Goal: Submit feedback/report problem

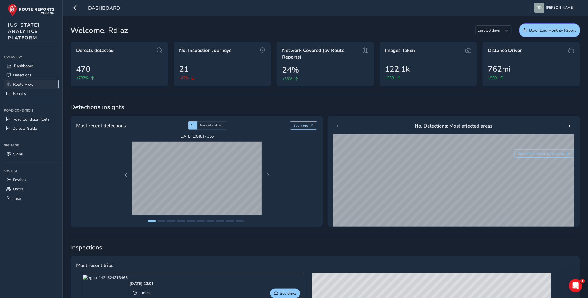
click at [34, 80] on link "Route View" at bounding box center [31, 84] width 54 height 9
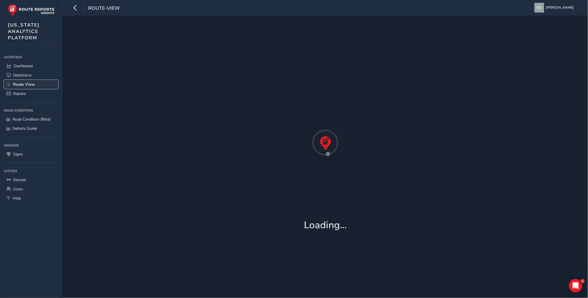
click at [32, 82] on span "Route View" at bounding box center [24, 84] width 22 height 5
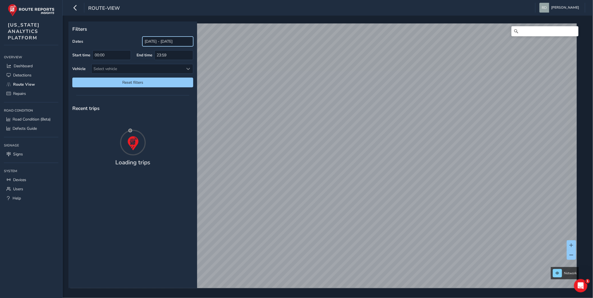
click at [146, 44] on input "[DATE] - [DATE]" at bounding box center [167, 42] width 51 height 10
click at [149, 41] on input "[DATE] - [DATE]" at bounding box center [167, 42] width 51 height 10
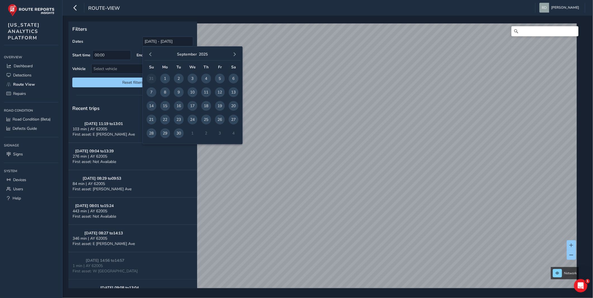
click at [151, 91] on span "7" at bounding box center [151, 92] width 10 height 10
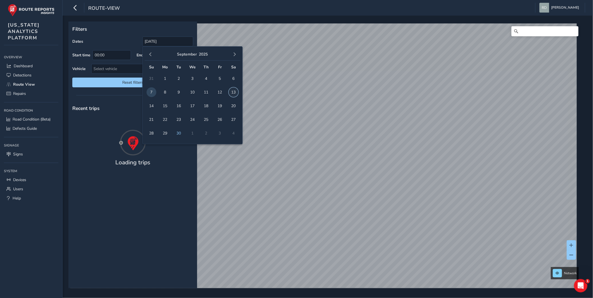
click at [232, 93] on span "13" at bounding box center [233, 92] width 10 height 10
click at [171, 41] on input "09/07/2025 - 09/13/2025" at bounding box center [167, 42] width 51 height 10
click at [148, 91] on span "7" at bounding box center [151, 92] width 10 height 10
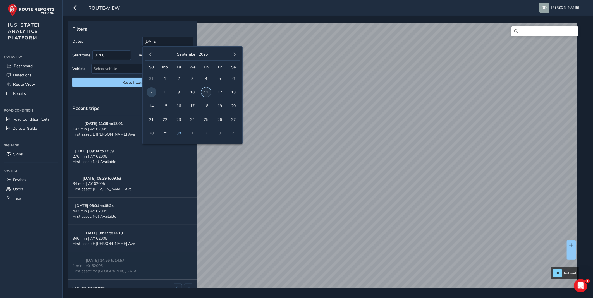
click at [204, 95] on span "11" at bounding box center [206, 92] width 10 height 10
type input "09/07/2025 - 09/11/2025"
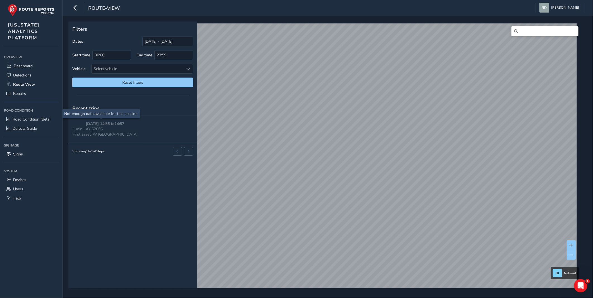
click at [100, 125] on strong "09/11/2025, 14:56 to 14:57" at bounding box center [105, 123] width 39 height 5
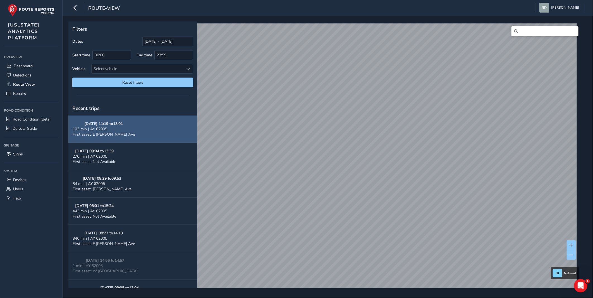
scroll to position [90, 0]
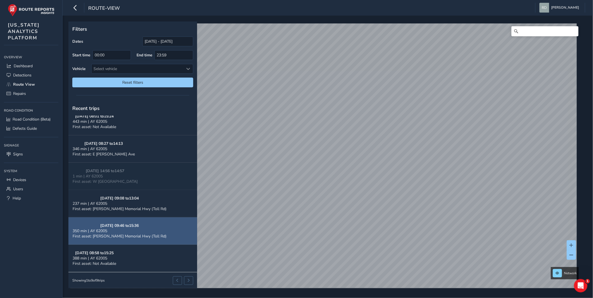
click at [186, 282] on div at bounding box center [183, 280] width 20 height 8
click at [182, 280] on div at bounding box center [183, 280] width 20 height 8
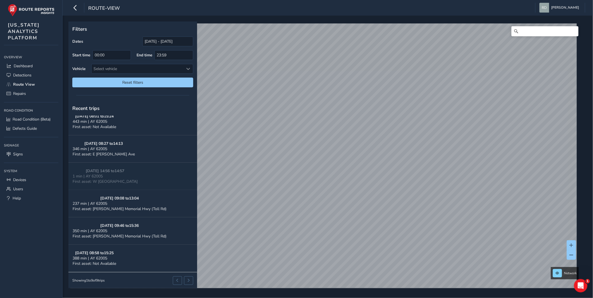
scroll to position [0, 0]
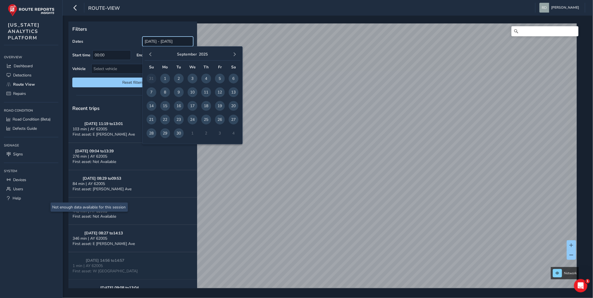
click at [152, 44] on input "[DATE] - [DATE]" at bounding box center [167, 42] width 51 height 10
click at [155, 93] on td "7" at bounding box center [152, 92] width 14 height 14
click at [152, 93] on span "7" at bounding box center [151, 92] width 10 height 10
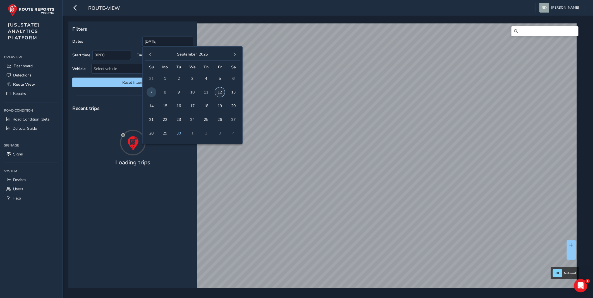
click at [220, 93] on span "12" at bounding box center [220, 92] width 10 height 10
type input "[DATE] - [DATE]"
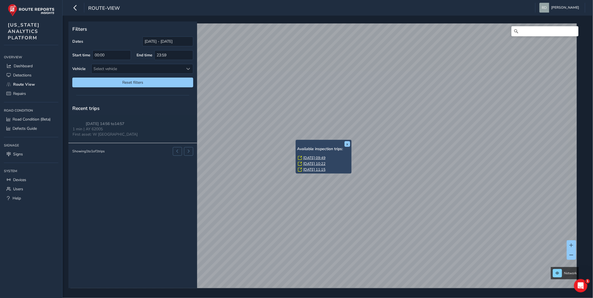
click at [308, 169] on link "[DATE] 11:15" at bounding box center [314, 169] width 22 height 5
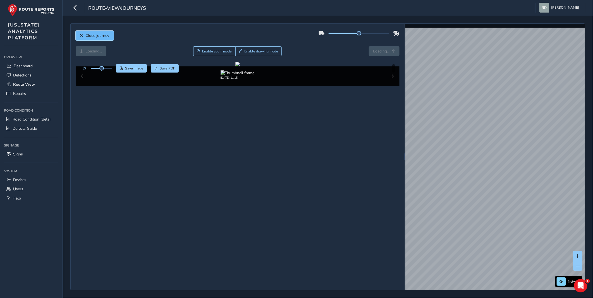
click at [89, 36] on span "Close journey" at bounding box center [98, 35] width 24 height 5
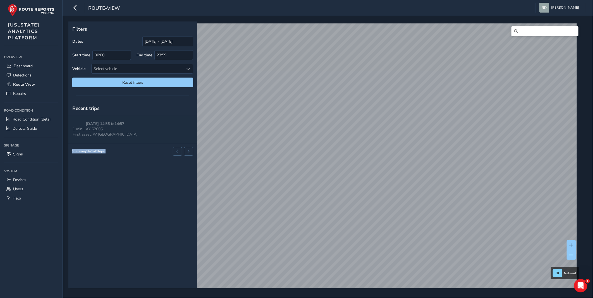
drag, startPoint x: 161, startPoint y: 160, endPoint x: 130, endPoint y: 125, distance: 47.1
click at [130, 125] on div "Recent trips [DATE] 14:56 to 14:57 1 min | AY 62005 First asset: W 159th St Sho…" at bounding box center [132, 194] width 129 height 187
click at [592, 118] on html "route-view [PERSON_NAME] Colour Scheme: Dark Dim Light Logout Filters Dates [DA…" at bounding box center [296, 149] width 593 height 298
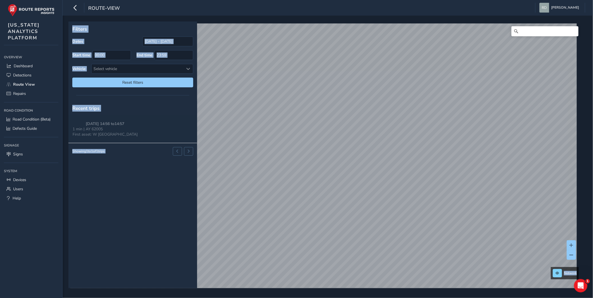
click at [144, 31] on p "Filters" at bounding box center [132, 28] width 121 height 7
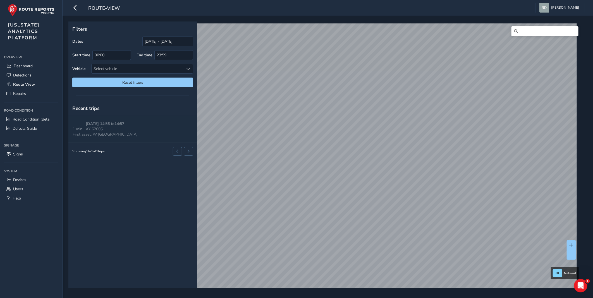
click at [196, 164] on div "Filters Dates [DATE] - [DATE] Start time 00:00 End time 23:59 Vehicle Select ve…" at bounding box center [325, 154] width 514 height 267
click at [451, 296] on div "Filters Dates [DATE] - [DATE] Start time 00:00 End time 23:59 Vehicle Select ve…" at bounding box center [327, 157] width 530 height 282
click at [456, 209] on link "[DATE] 11:13" at bounding box center [448, 209] width 22 height 5
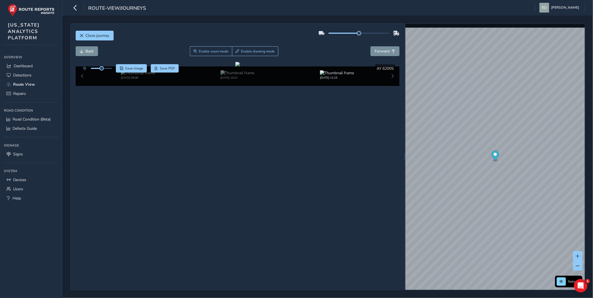
click at [258, 46] on div "Close journey" at bounding box center [238, 38] width 324 height 18
click at [259, 51] on span "Enable drawing mode" at bounding box center [258, 51] width 34 height 4
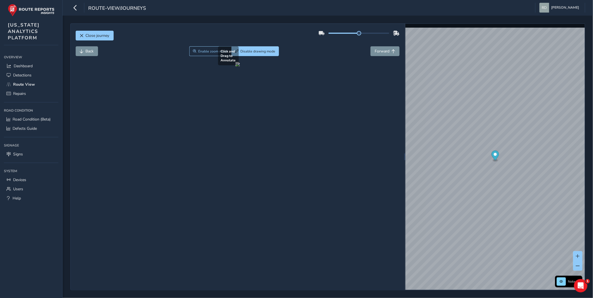
drag, startPoint x: 265, startPoint y: 224, endPoint x: 335, endPoint y: 242, distance: 72.1
click at [240, 66] on div at bounding box center [237, 64] width 4 height 4
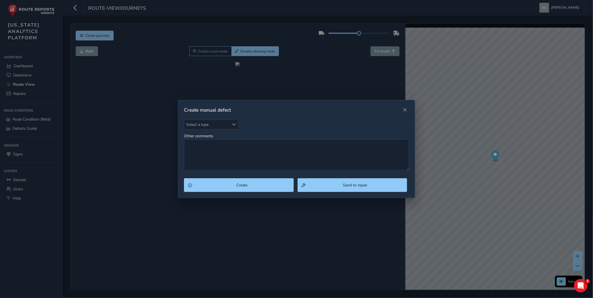
click at [227, 130] on div "Select a type Select a type Other comments" at bounding box center [296, 145] width 225 height 51
click at [224, 124] on span "Select a type" at bounding box center [206, 124] width 45 height 9
type input "pot"
click at [203, 151] on li "Pothole" at bounding box center [217, 149] width 66 height 9
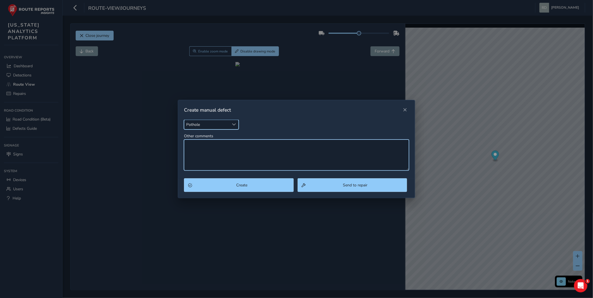
click at [216, 151] on textarea "Other comments" at bounding box center [296, 154] width 225 height 31
type textarea "Spall"
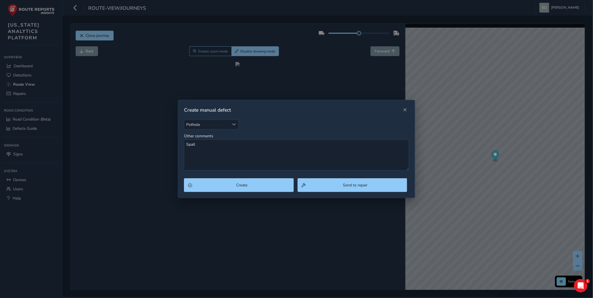
click at [236, 174] on div "Pothole Pothole Other comments Spall" at bounding box center [296, 149] width 237 height 59
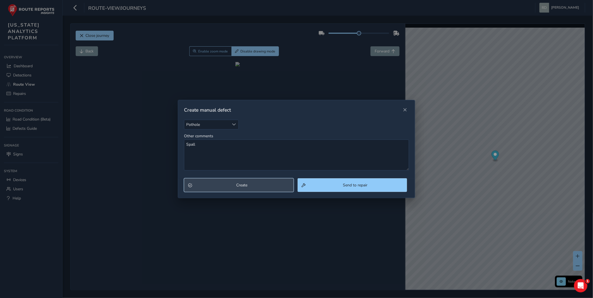
click at [235, 181] on button "Create" at bounding box center [238, 185] width 109 height 14
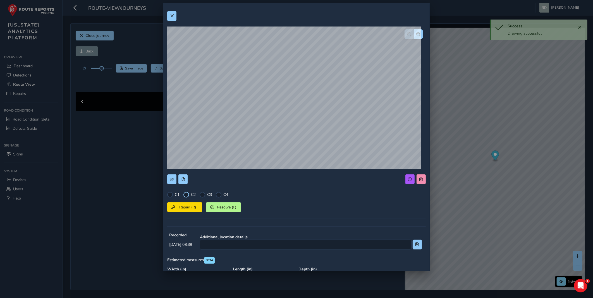
click at [187, 193] on div at bounding box center [186, 195] width 6 height 6
click at [186, 207] on span "Repair (R)" at bounding box center [187, 207] width 21 height 5
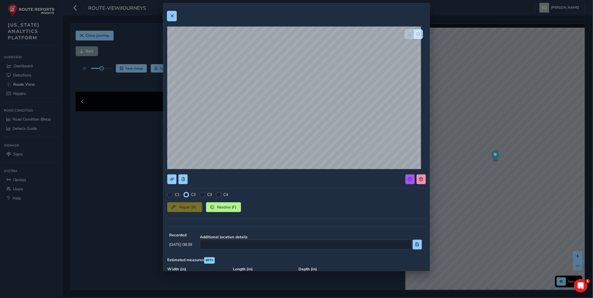
click at [173, 18] on button at bounding box center [171, 16] width 9 height 10
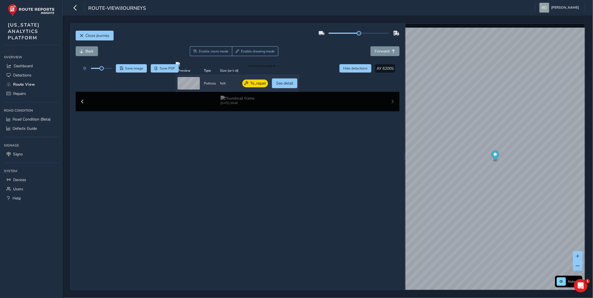
click at [201, 32] on div "Close journey" at bounding box center [238, 38] width 324 height 18
click at [243, 66] on div at bounding box center [237, 64] width 124 height 4
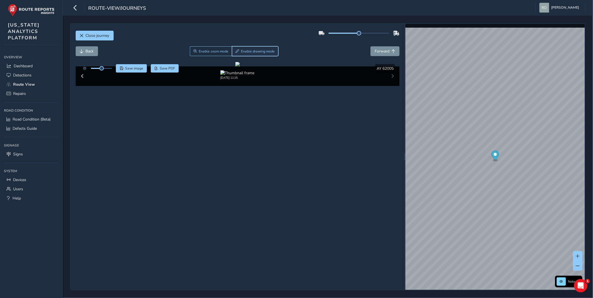
click at [246, 52] on span "Enable drawing mode" at bounding box center [258, 51] width 34 height 4
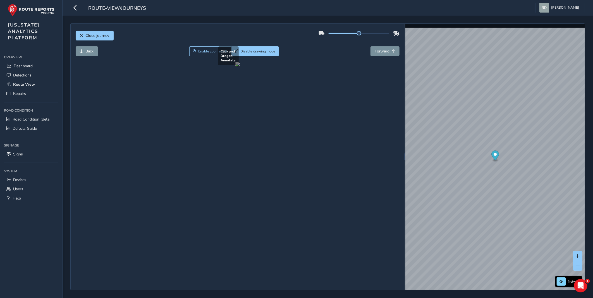
drag, startPoint x: 147, startPoint y: 228, endPoint x: 269, endPoint y: 243, distance: 122.8
click at [240, 66] on div at bounding box center [237, 64] width 4 height 4
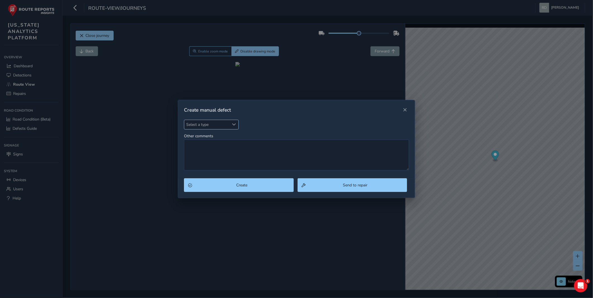
click at [196, 124] on span "Select a type" at bounding box center [206, 124] width 45 height 9
type input "pot"
click at [193, 155] on ul "Pothole" at bounding box center [217, 149] width 66 height 13
click at [202, 150] on li "Pothole" at bounding box center [217, 149] width 66 height 9
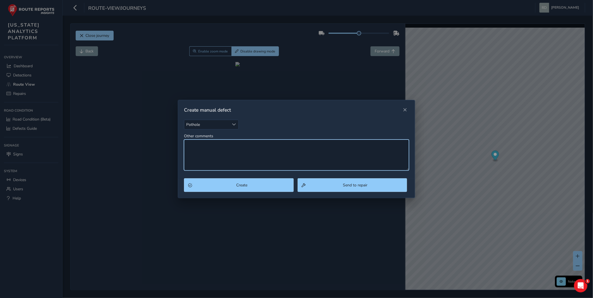
click at [203, 150] on textarea "Other comments" at bounding box center [296, 154] width 225 height 31
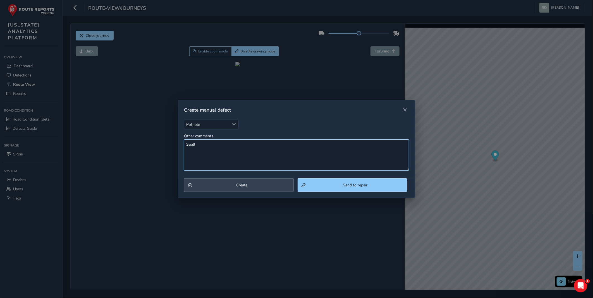
type textarea "Spall"
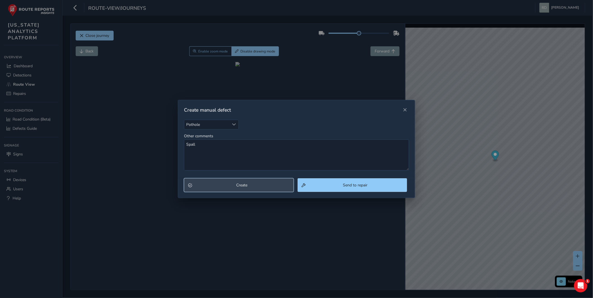
click at [263, 184] on span "Create" at bounding box center [241, 184] width 95 height 5
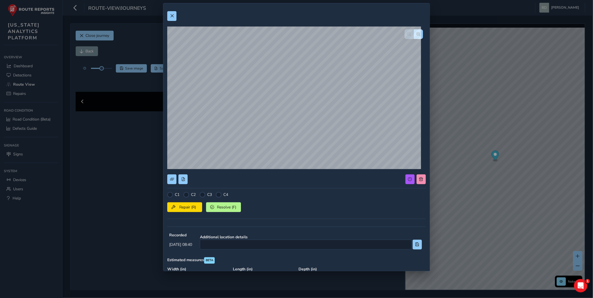
click at [183, 191] on div "C1 C2 C3 C4 Repair (R) Resolve (F) Recorded [DATE] 08:40 Additional location de…" at bounding box center [296, 184] width 258 height 355
click at [184, 196] on div at bounding box center [186, 195] width 6 height 6
click at [193, 203] on button "Repair (R)" at bounding box center [184, 207] width 35 height 10
click at [172, 16] on span at bounding box center [172, 16] width 4 height 4
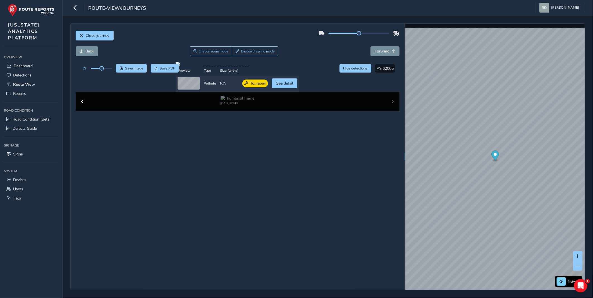
click at [286, 46] on div "Close journey" at bounding box center [238, 38] width 324 height 18
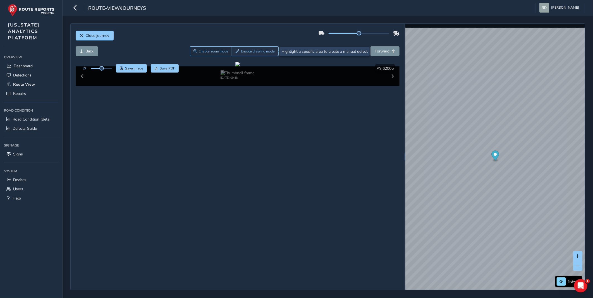
click at [246, 48] on button "Enable drawing mode" at bounding box center [255, 51] width 47 height 10
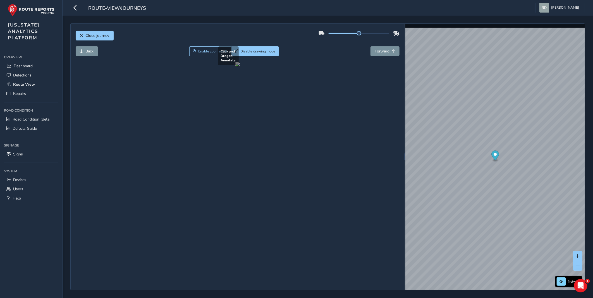
drag, startPoint x: 185, startPoint y: 231, endPoint x: 213, endPoint y: 243, distance: 30.9
click at [235, 66] on div at bounding box center [237, 64] width 4 height 4
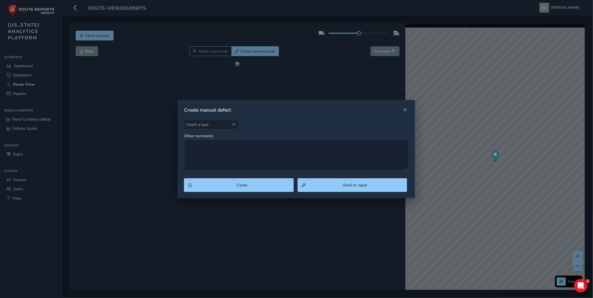
click at [222, 118] on div "Create manual defect" at bounding box center [296, 110] width 237 height 20
click at [220, 124] on span "Select a type" at bounding box center [206, 124] width 45 height 9
type input "pot"
click at [196, 150] on li "Pothole" at bounding box center [217, 149] width 66 height 9
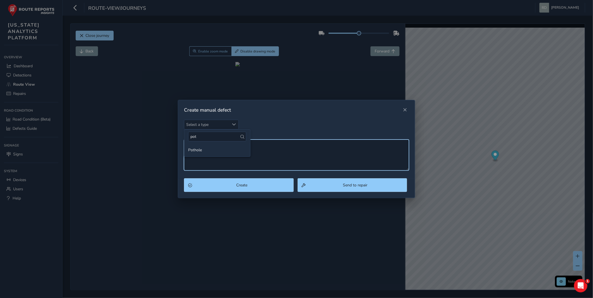
click at [201, 149] on textarea "Other comments" at bounding box center [296, 154] width 225 height 31
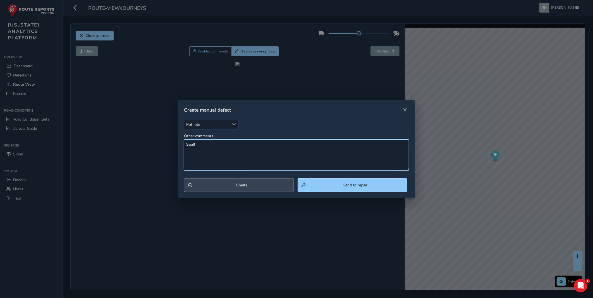
type textarea "Spall"
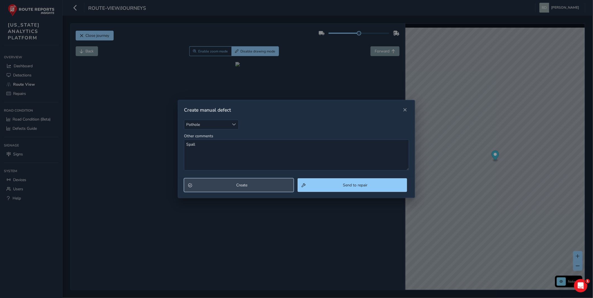
click at [247, 186] on span "Create" at bounding box center [241, 184] width 95 height 5
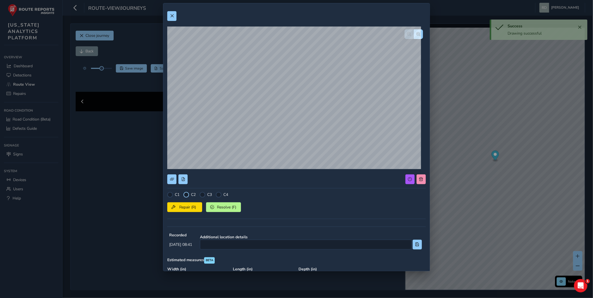
click at [184, 194] on div at bounding box center [186, 195] width 6 height 6
click at [181, 205] on span "Repair (R)" at bounding box center [187, 207] width 21 height 5
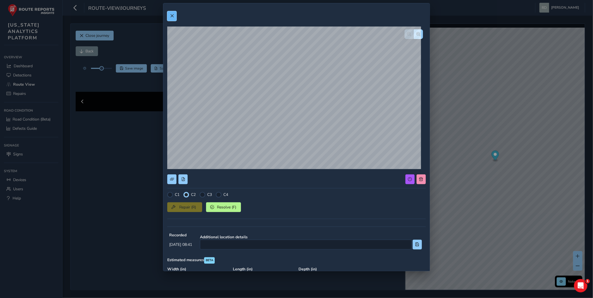
click at [174, 13] on button at bounding box center [171, 16] width 9 height 10
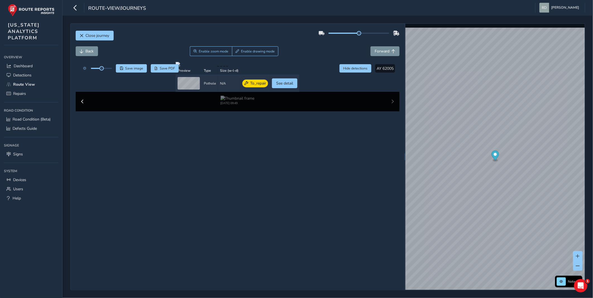
click at [213, 34] on div "Close journey" at bounding box center [238, 38] width 324 height 18
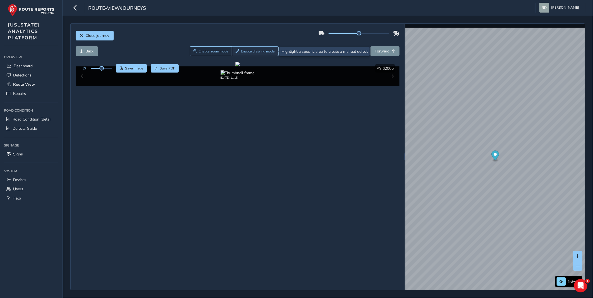
click at [246, 47] on button "Enable drawing mode" at bounding box center [255, 51] width 47 height 10
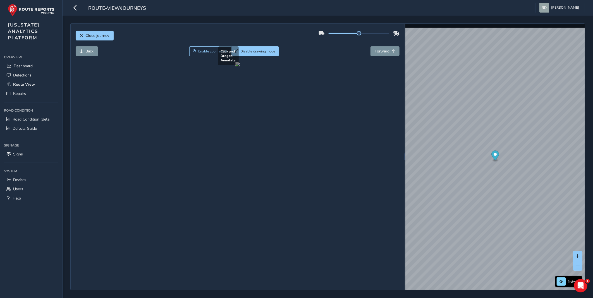
drag, startPoint x: 207, startPoint y: 223, endPoint x: 259, endPoint y: 240, distance: 55.2
click at [240, 66] on div at bounding box center [237, 64] width 4 height 4
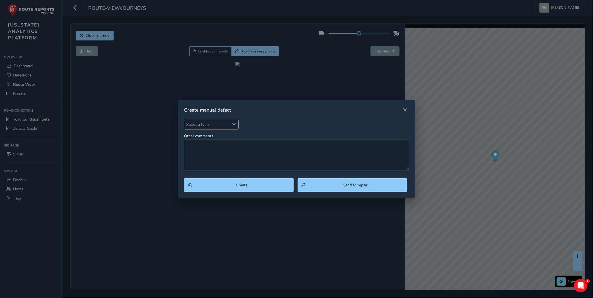
click at [213, 124] on span "Select a type" at bounding box center [206, 124] width 45 height 9
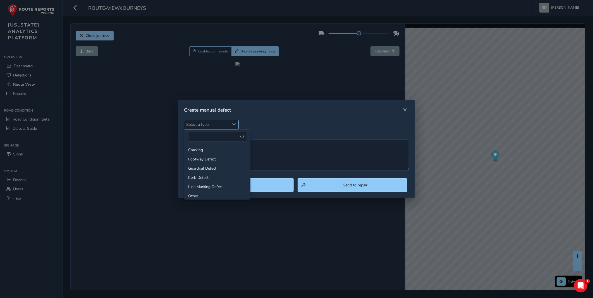
type input "o"
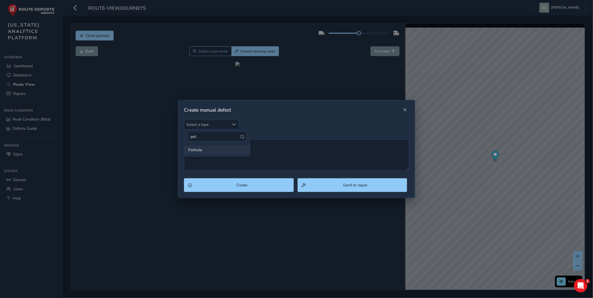
type input "pot"
click at [203, 147] on li "Pothole" at bounding box center [217, 149] width 66 height 9
click at [215, 157] on textarea "Other comments" at bounding box center [296, 154] width 225 height 31
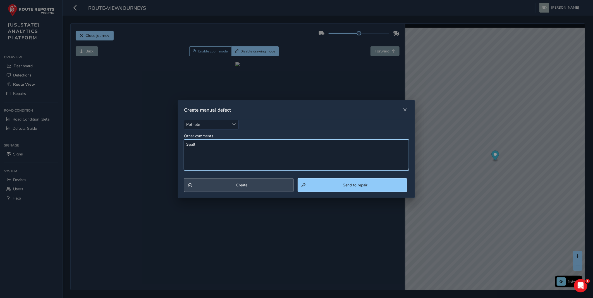
type textarea "Spall"
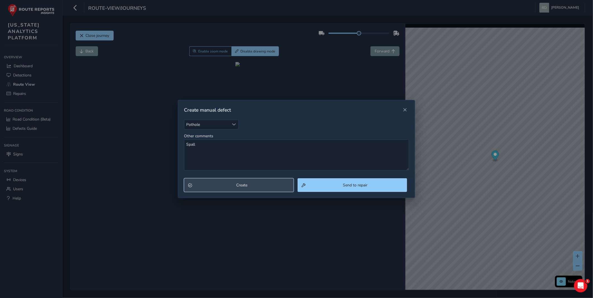
click at [216, 179] on button "Create" at bounding box center [238, 185] width 109 height 14
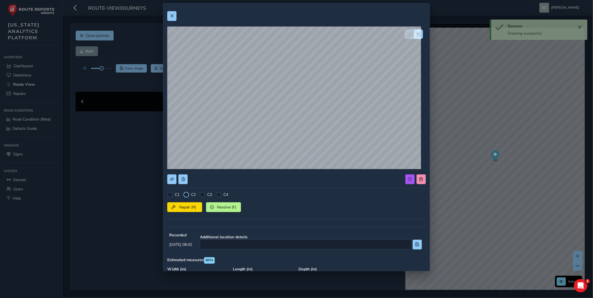
click at [188, 195] on div at bounding box center [186, 195] width 6 height 6
click at [190, 211] on button "Repair (R)" at bounding box center [184, 207] width 35 height 10
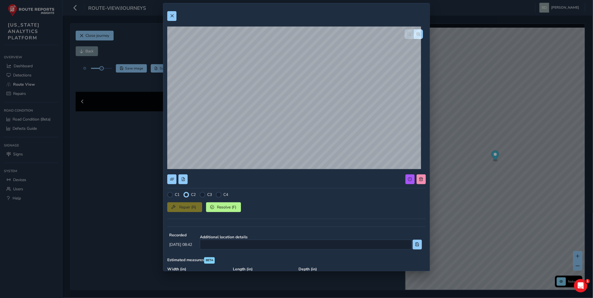
click at [181, 18] on div at bounding box center [296, 16] width 258 height 10
click at [177, 17] on div at bounding box center [296, 16] width 258 height 10
click at [176, 17] on button at bounding box center [171, 16] width 9 height 10
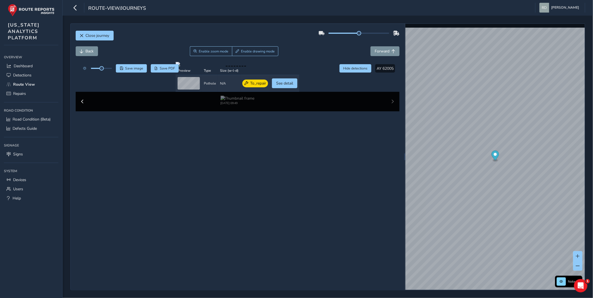
click at [219, 30] on div "Close journey" at bounding box center [238, 38] width 324 height 18
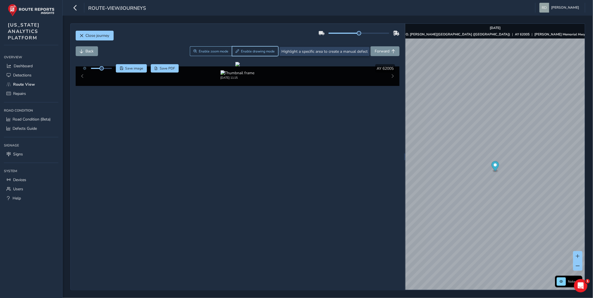
drag, startPoint x: 260, startPoint y: 53, endPoint x: 241, endPoint y: 62, distance: 20.8
click at [258, 57] on div "Back Enable zoom mode Enable drawing mode Forward" at bounding box center [238, 54] width 324 height 16
drag, startPoint x: 151, startPoint y: 216, endPoint x: 161, endPoint y: 220, distance: 10.6
click at [235, 66] on div at bounding box center [237, 64] width 4 height 4
drag, startPoint x: 155, startPoint y: 218, endPoint x: 180, endPoint y: 202, distance: 29.5
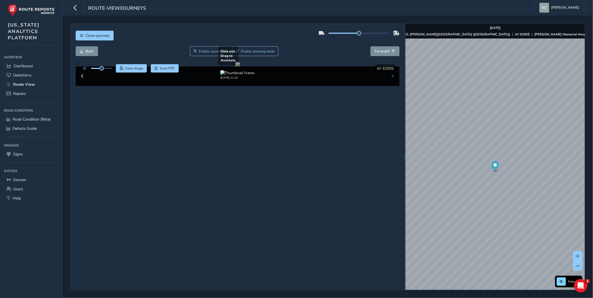
click at [235, 66] on div at bounding box center [237, 64] width 4 height 4
click at [250, 45] on div "Close journey" at bounding box center [238, 38] width 324 height 18
click at [252, 54] on button "Enable drawing mode" at bounding box center [255, 51] width 47 height 10
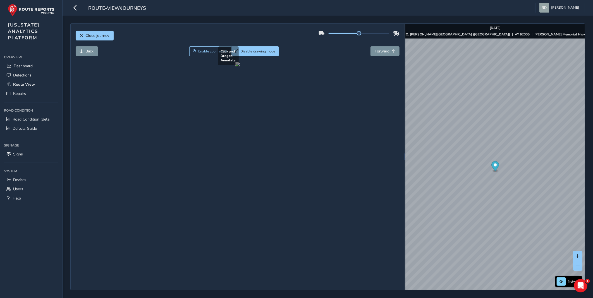
drag, startPoint x: 151, startPoint y: 217, endPoint x: 167, endPoint y: 223, distance: 17.8
click at [235, 66] on div at bounding box center [237, 64] width 4 height 4
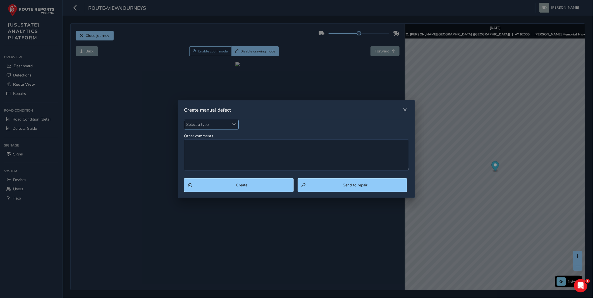
click at [217, 121] on span "Select a type" at bounding box center [206, 124] width 45 height 9
type input "pot"
click at [218, 152] on li "Pothole" at bounding box center [217, 149] width 66 height 9
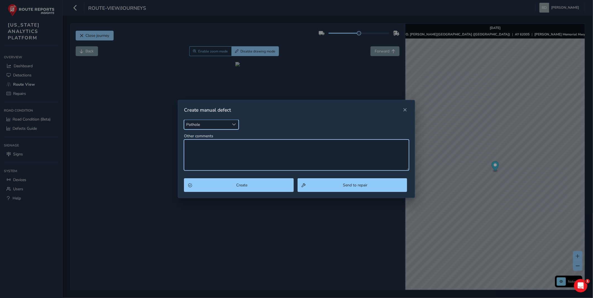
click at [221, 152] on textarea "Other comments" at bounding box center [296, 154] width 225 height 31
type textarea "Spall"
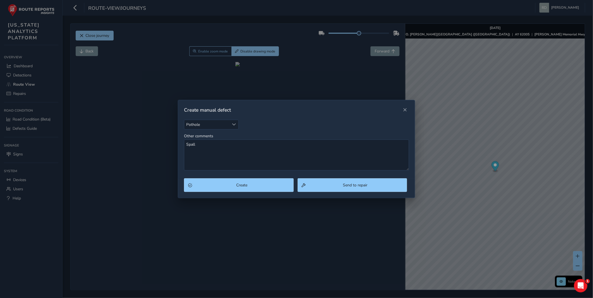
click at [219, 177] on div "Pothole Pothole Other comments Spall" at bounding box center [296, 149] width 237 height 59
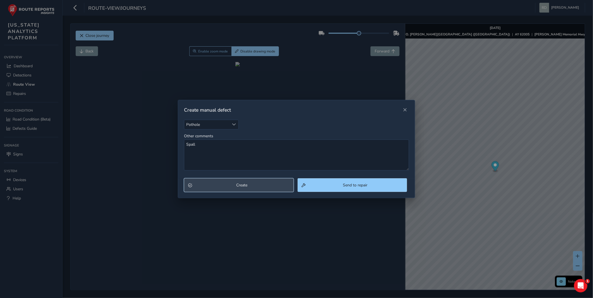
click at [220, 184] on span "Create" at bounding box center [241, 184] width 95 height 5
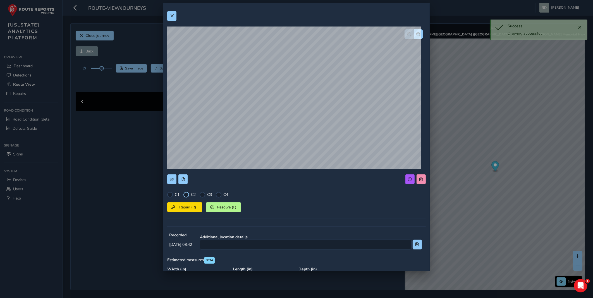
click at [185, 196] on div at bounding box center [186, 195] width 6 height 6
click at [191, 208] on span "Repair (R)" at bounding box center [187, 207] width 21 height 5
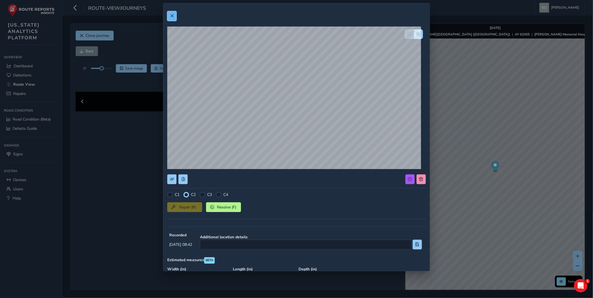
click at [172, 15] on span at bounding box center [172, 16] width 4 height 4
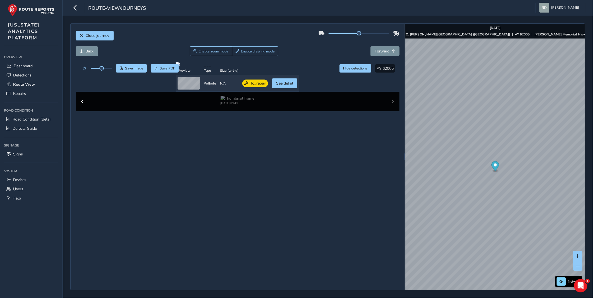
click at [175, 38] on div "Close journey" at bounding box center [238, 38] width 324 height 18
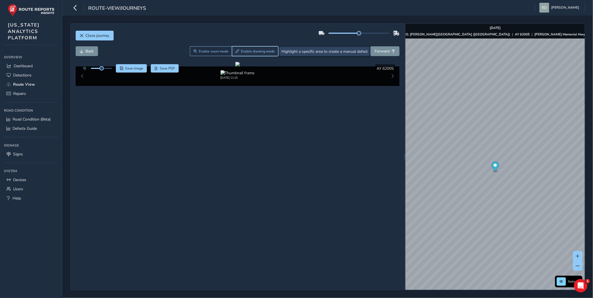
click at [260, 55] on button "Enable drawing mode" at bounding box center [255, 51] width 47 height 10
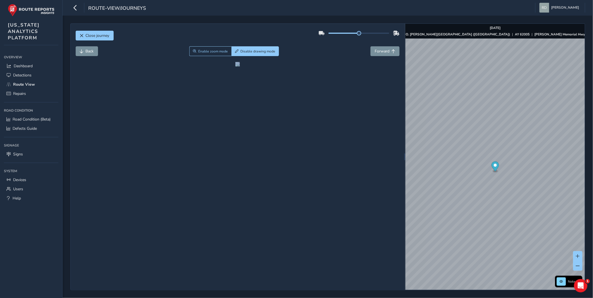
drag, startPoint x: 119, startPoint y: 210, endPoint x: 180, endPoint y: 245, distance: 69.3
click at [180, 245] on div "Close journey Back Enable zoom mode Disable drawing mode Forward Click and Drag…" at bounding box center [237, 157] width 333 height 266
drag, startPoint x: 180, startPoint y: 245, endPoint x: 179, endPoint y: 240, distance: 4.3
click at [235, 66] on div at bounding box center [237, 64] width 4 height 4
drag, startPoint x: 124, startPoint y: 219, endPoint x: 176, endPoint y: 243, distance: 57.2
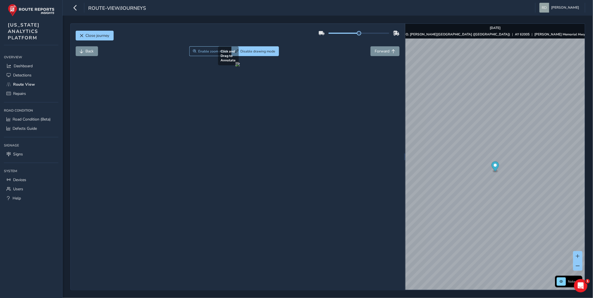
click at [235, 66] on div at bounding box center [237, 64] width 4 height 4
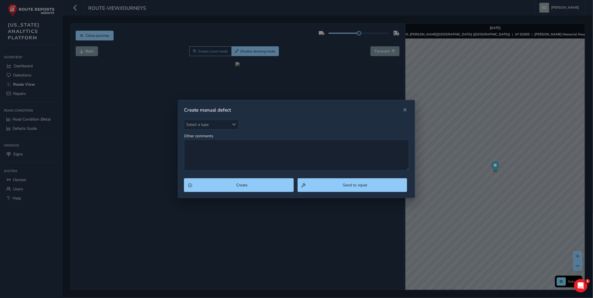
click at [197, 132] on div "Select a type Select a type Other comments" at bounding box center [296, 145] width 225 height 51
click at [199, 127] on span "Select a type" at bounding box center [206, 124] width 45 height 9
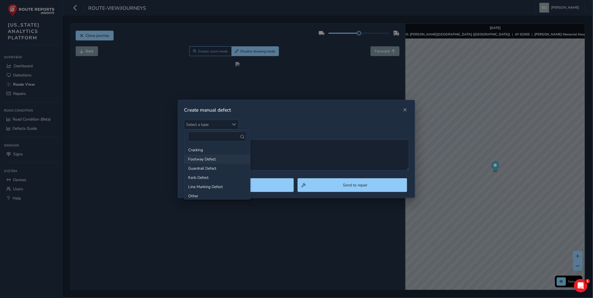
click at [201, 157] on li "Footway Defect" at bounding box center [217, 159] width 66 height 9
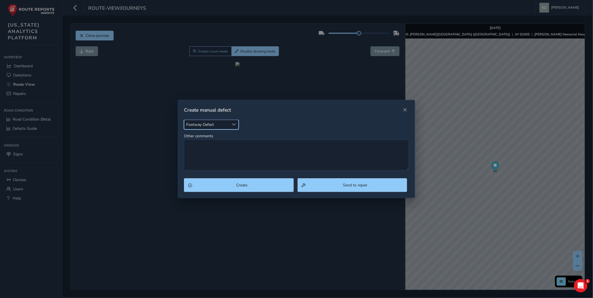
click at [201, 129] on span "Footway Defect" at bounding box center [206, 124] width 45 height 9
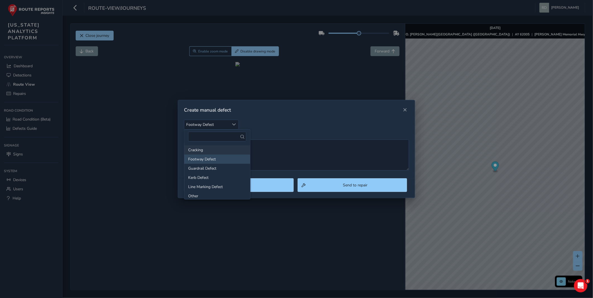
click at [198, 149] on li "Cracking" at bounding box center [217, 149] width 66 height 9
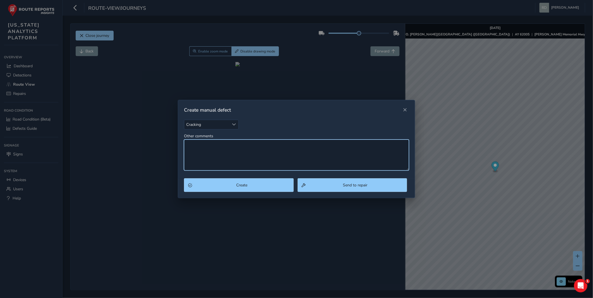
click at [213, 164] on textarea "Other comments" at bounding box center [296, 154] width 225 height 31
type textarea "Longitudinal cracking"
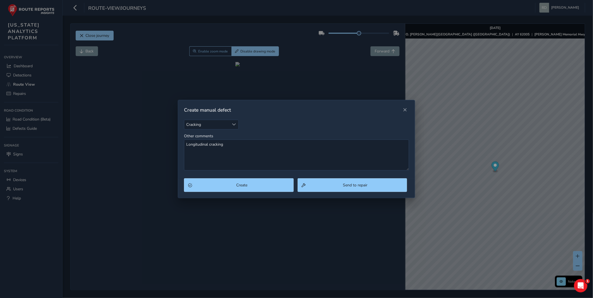
click at [284, 193] on div "Create Send to repair" at bounding box center [296, 188] width 237 height 20
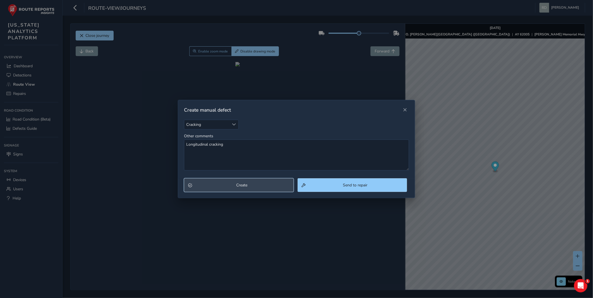
click at [283, 186] on span "Create" at bounding box center [241, 184] width 95 height 5
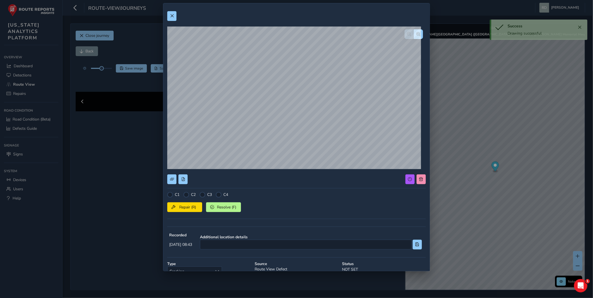
click at [188, 197] on div at bounding box center [186, 195] width 6 height 6
click at [186, 196] on div at bounding box center [186, 195] width 6 height 6
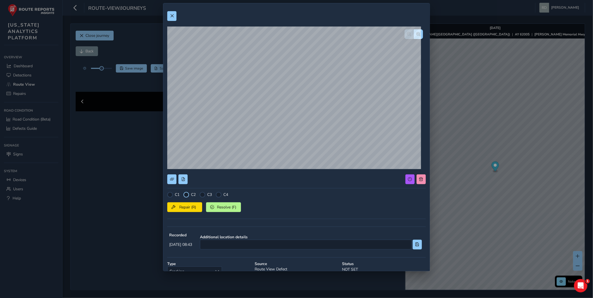
click at [186, 196] on div at bounding box center [186, 195] width 6 height 6
click at [185, 206] on span "Repair (R)" at bounding box center [187, 207] width 21 height 5
click at [168, 20] on button at bounding box center [171, 16] width 9 height 10
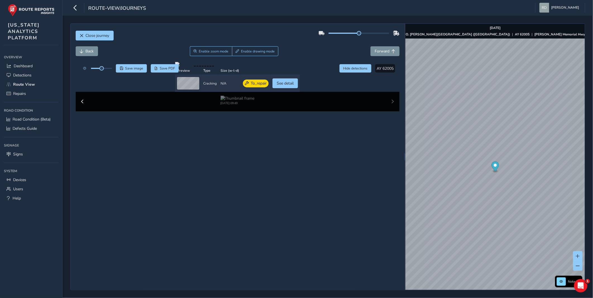
click at [188, 40] on div "Close journey" at bounding box center [238, 38] width 324 height 18
click at [306, 41] on div "Close journey" at bounding box center [238, 38] width 324 height 18
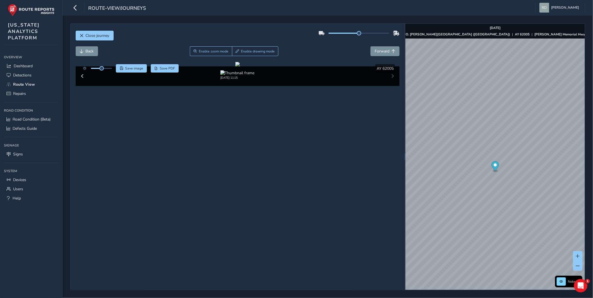
click at [179, 35] on div "Close journey" at bounding box center [238, 38] width 324 height 18
